Goal: Information Seeking & Learning: Learn about a topic

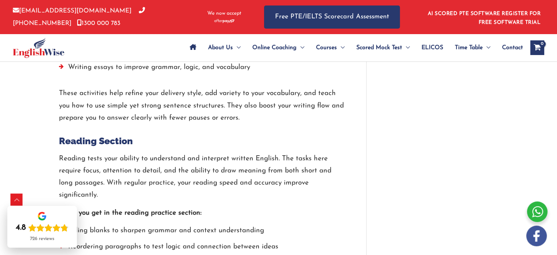
scroll to position [1220, 0]
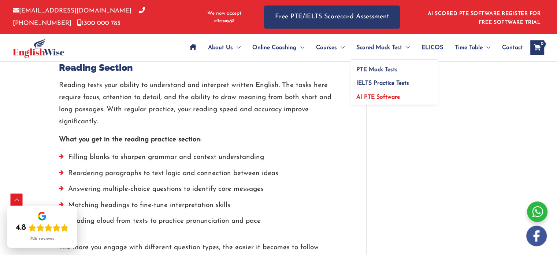
click at [388, 96] on span "AI PTE Software" at bounding box center [378, 97] width 44 height 6
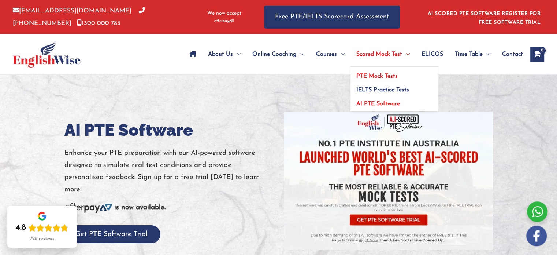
click at [378, 77] on span "PTE Mock Tests" at bounding box center [376, 76] width 41 height 6
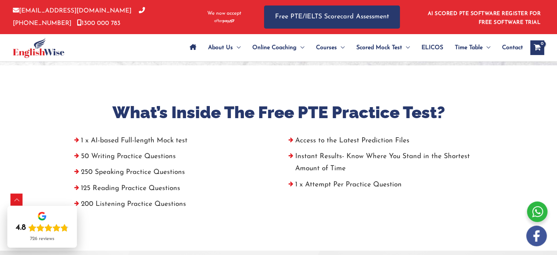
scroll to position [293, 0]
